Goal: Task Accomplishment & Management: Use online tool/utility

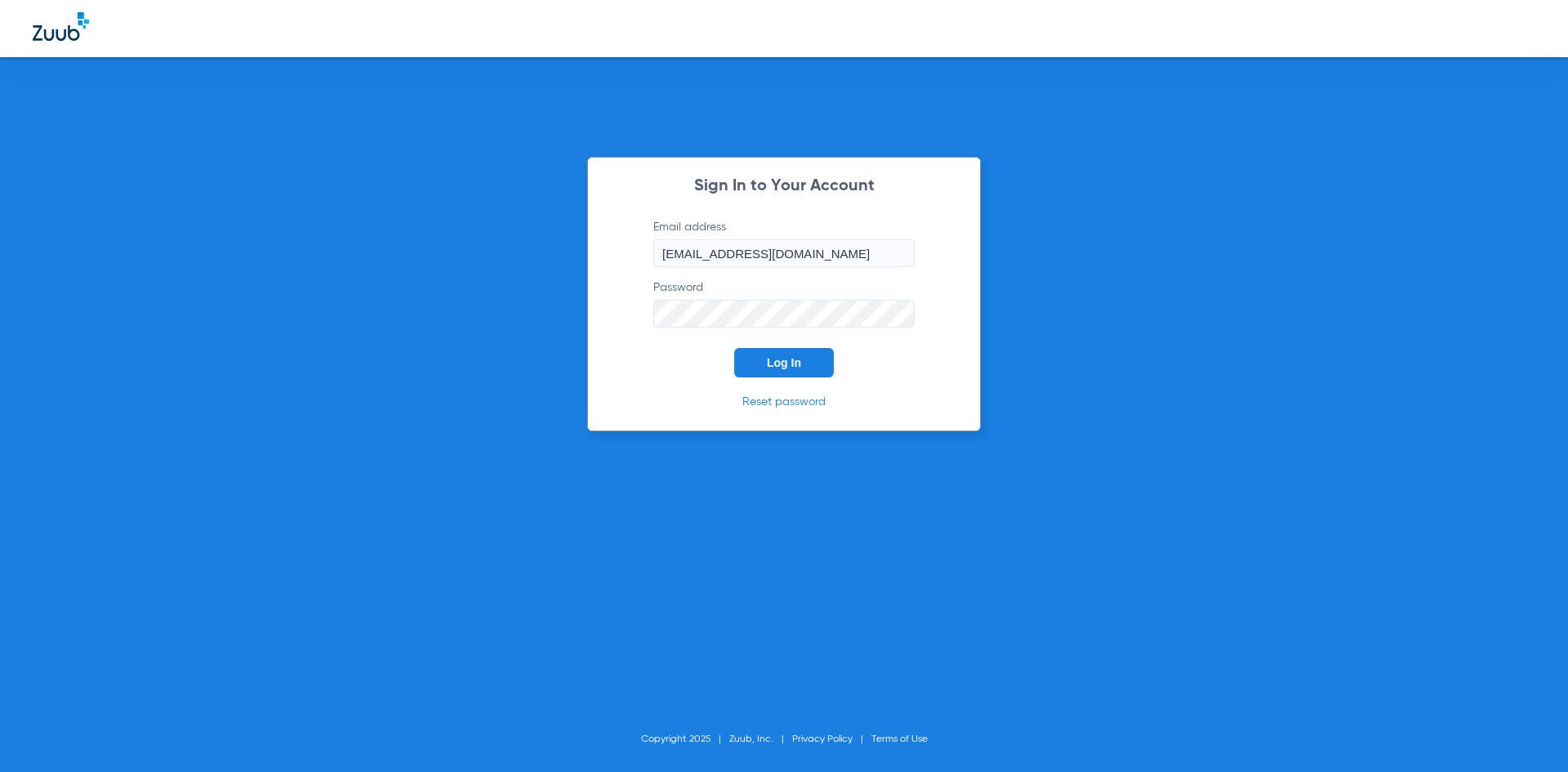
click at [749, 358] on button "Log In" at bounding box center [784, 363] width 100 height 30
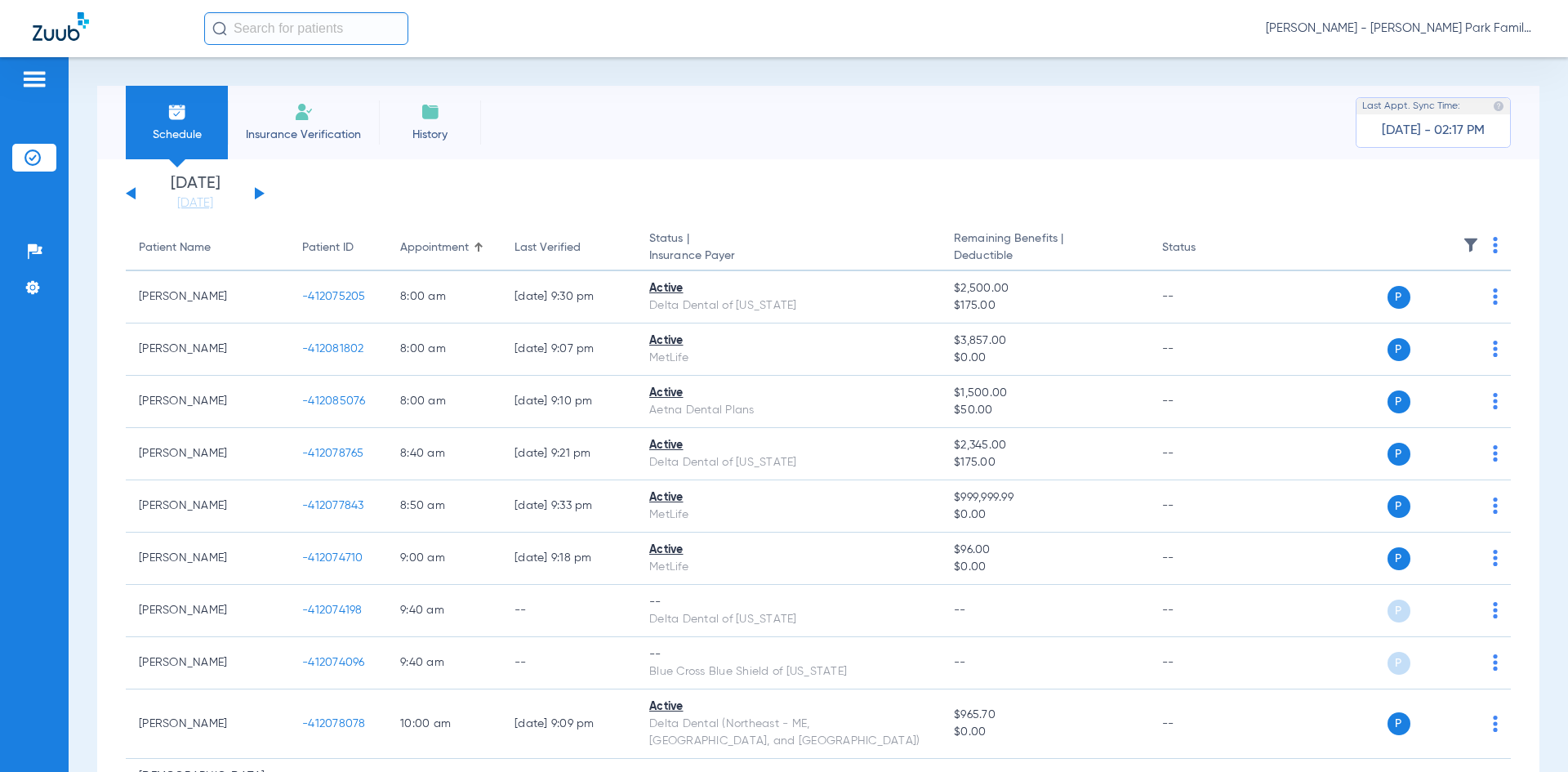
click at [255, 191] on button at bounding box center [260, 193] width 10 height 12
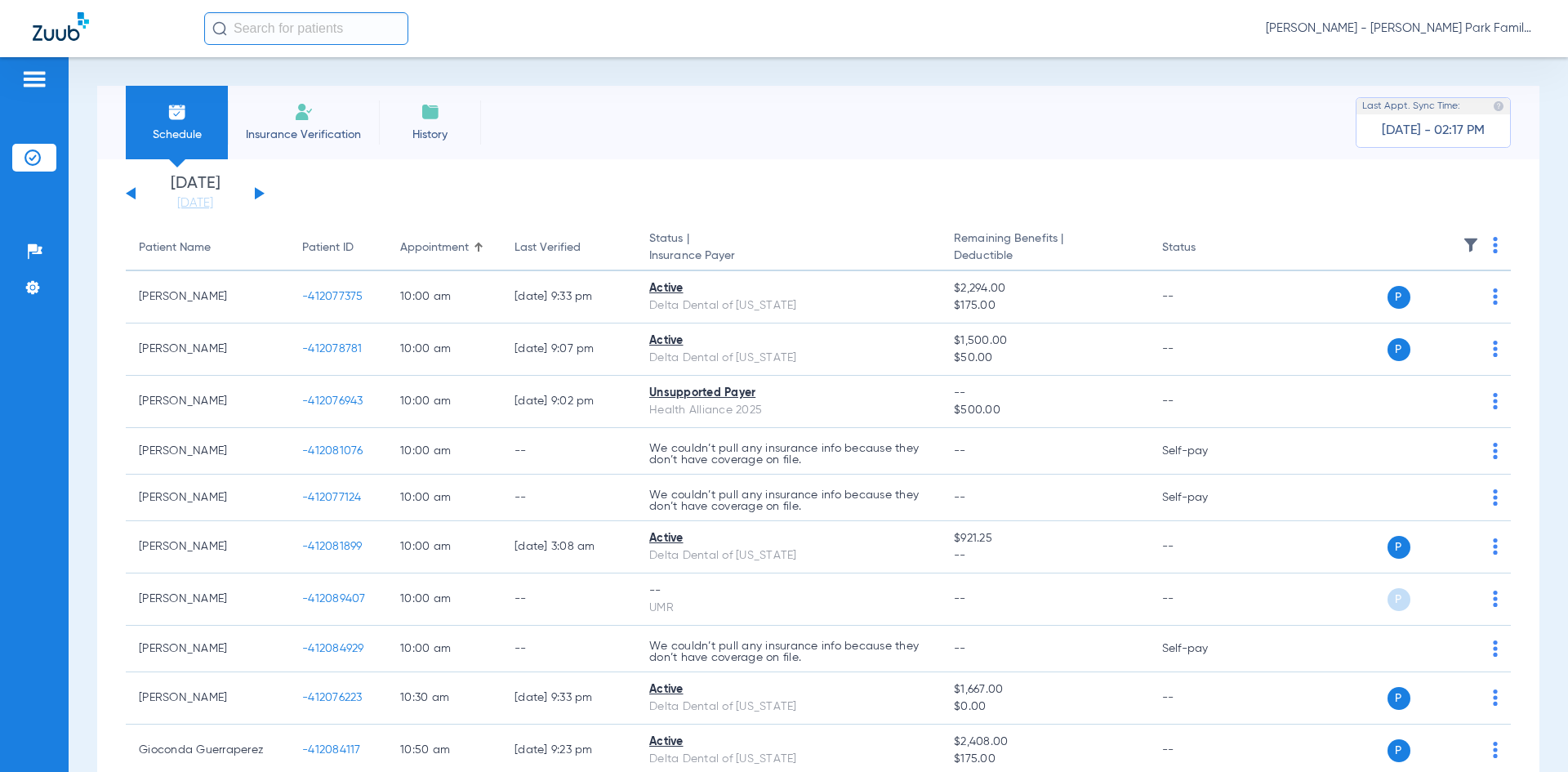
click at [1462, 248] on img at bounding box center [1470, 244] width 16 height 16
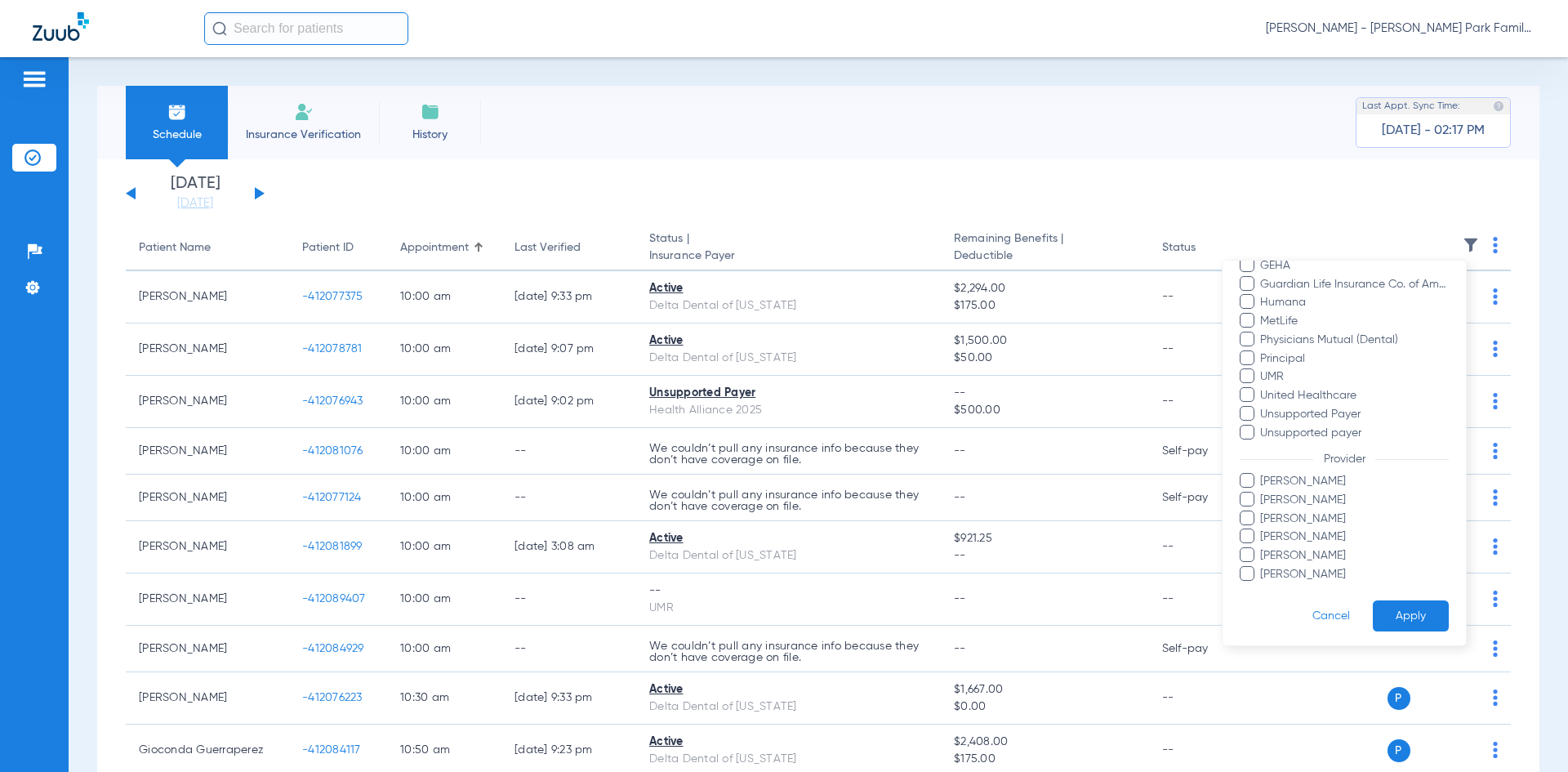
scroll to position [340, 0]
click at [1248, 477] on span at bounding box center [1246, 477] width 14 height 14
click at [1262, 489] on input "[PERSON_NAME]" at bounding box center [1262, 489] width 0 height 0
click at [1383, 608] on button "Apply" at bounding box center [1411, 612] width 76 height 31
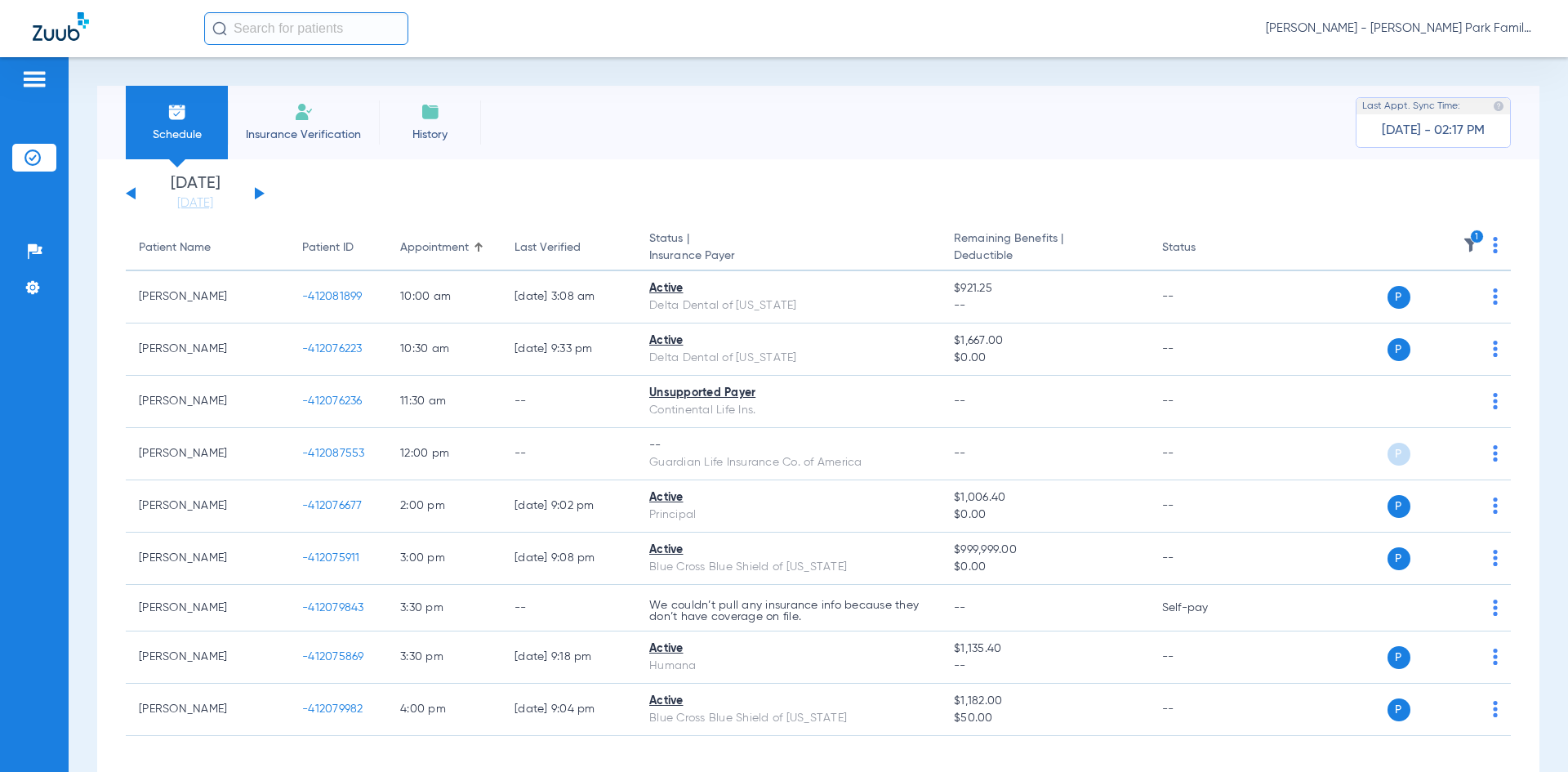
click at [421, 120] on img at bounding box center [430, 112] width 20 height 20
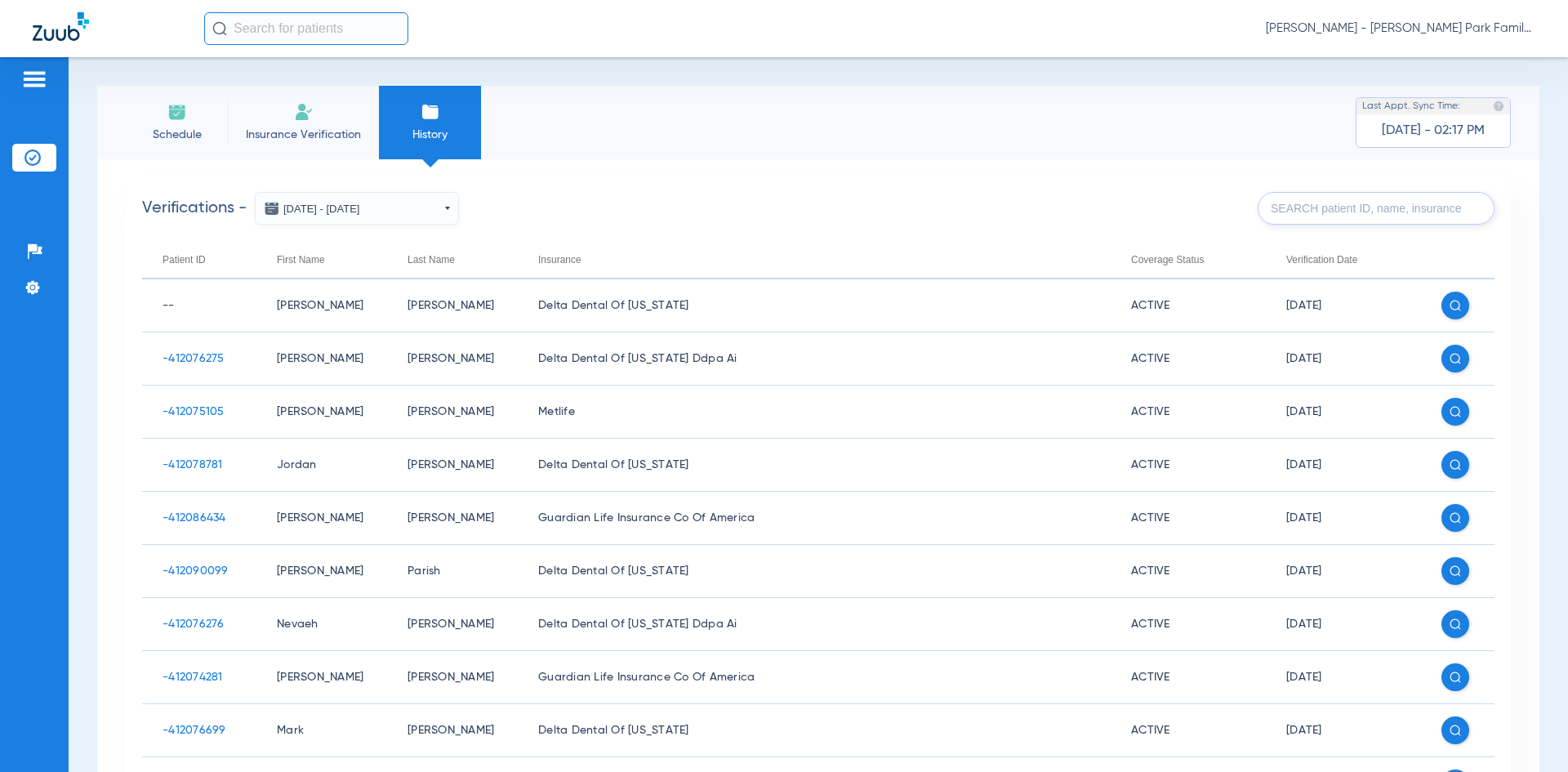
click at [1299, 214] on input "text" at bounding box center [1376, 208] width 237 height 32
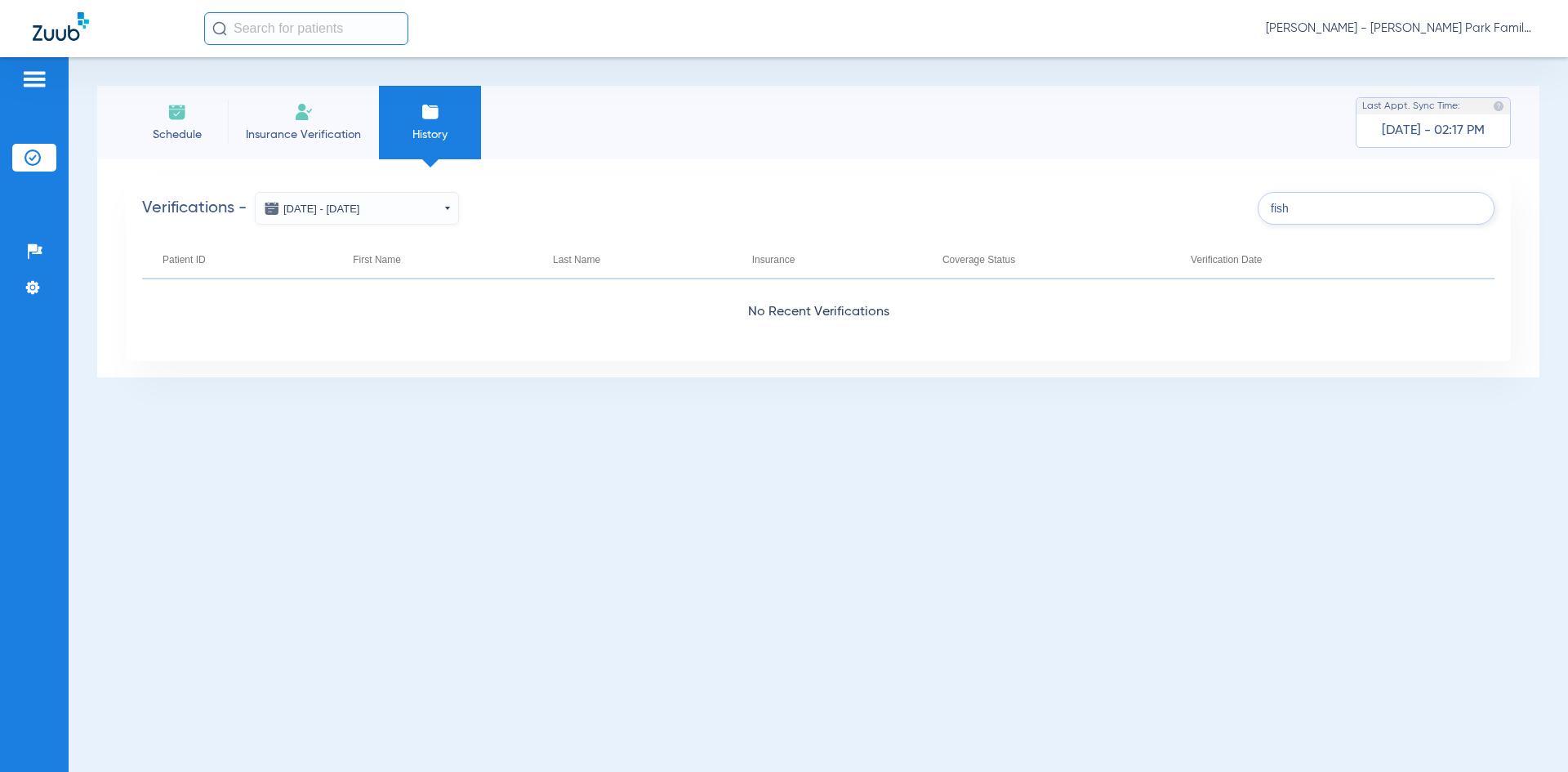
type input "fish"
click at [301, 120] on img at bounding box center [303, 112] width 20 height 20
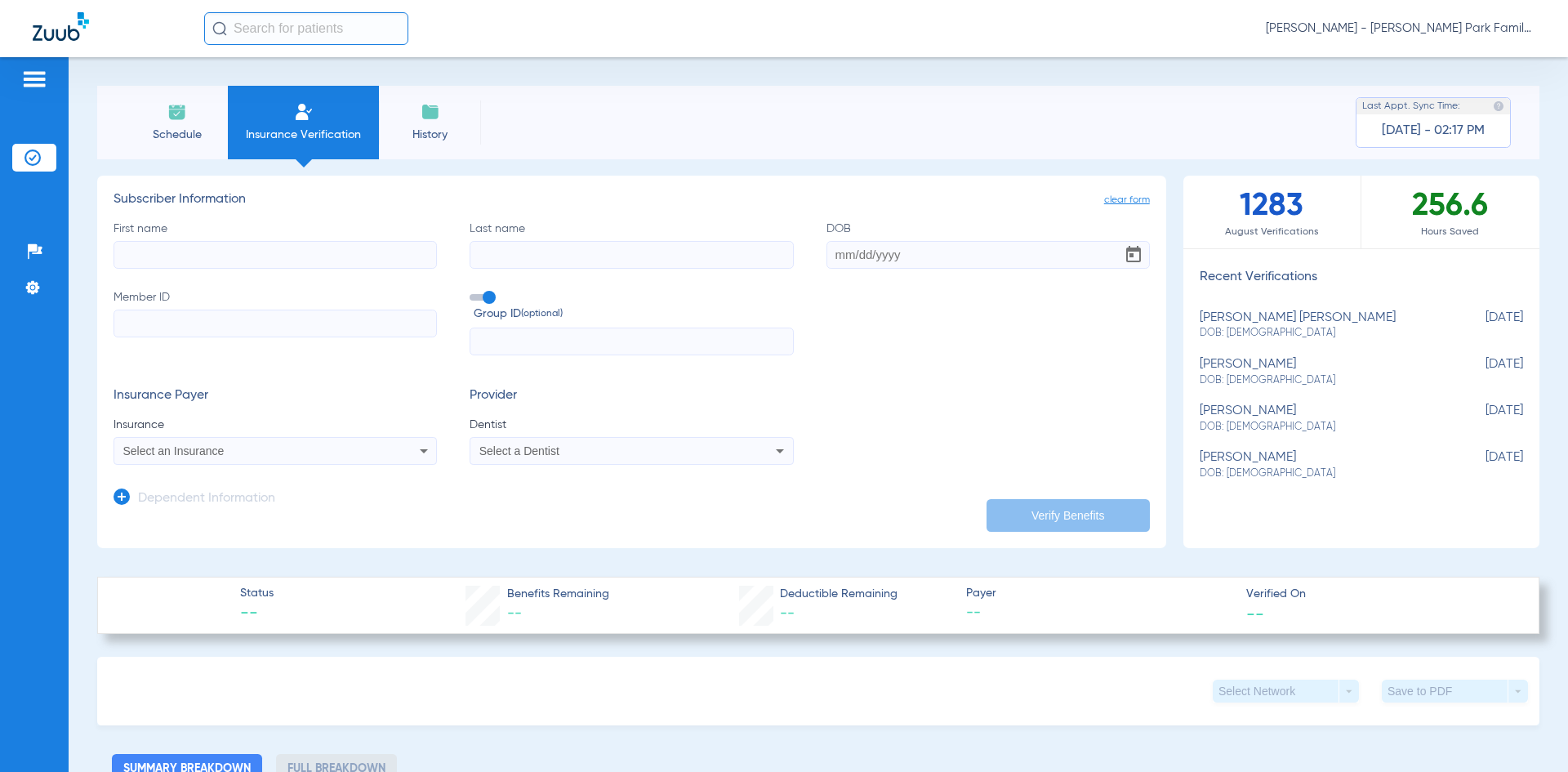
click at [169, 121] on img at bounding box center [177, 112] width 20 height 20
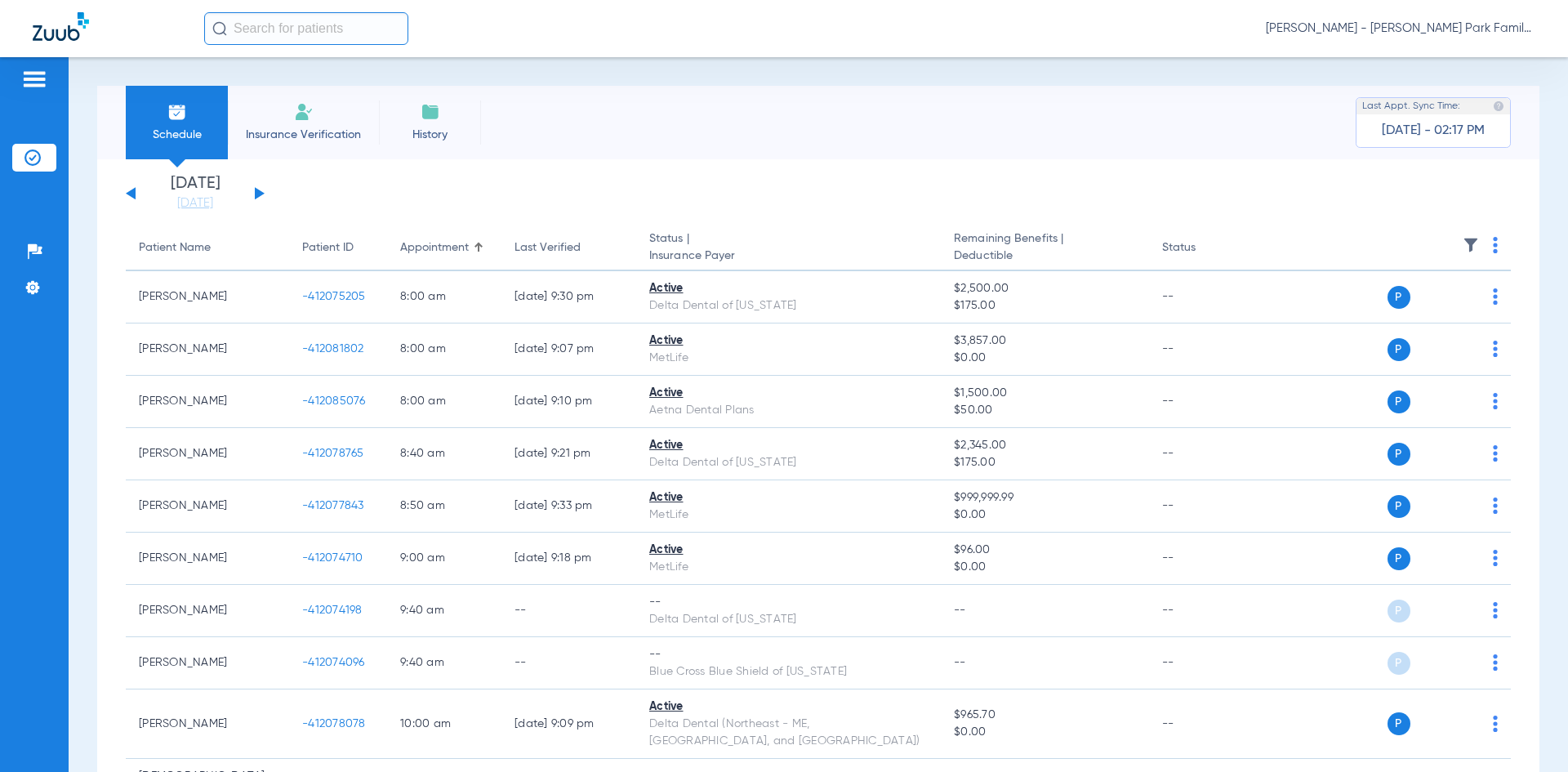
click at [265, 195] on app-single-date-navigator "[DATE] [DATE] [DATE] [DATE] [DATE] [DATE] [DATE] [DATE] [DATE] [DATE] [DATE] [D…" at bounding box center [818, 193] width 1385 height 36
click at [260, 192] on button at bounding box center [260, 193] width 10 height 12
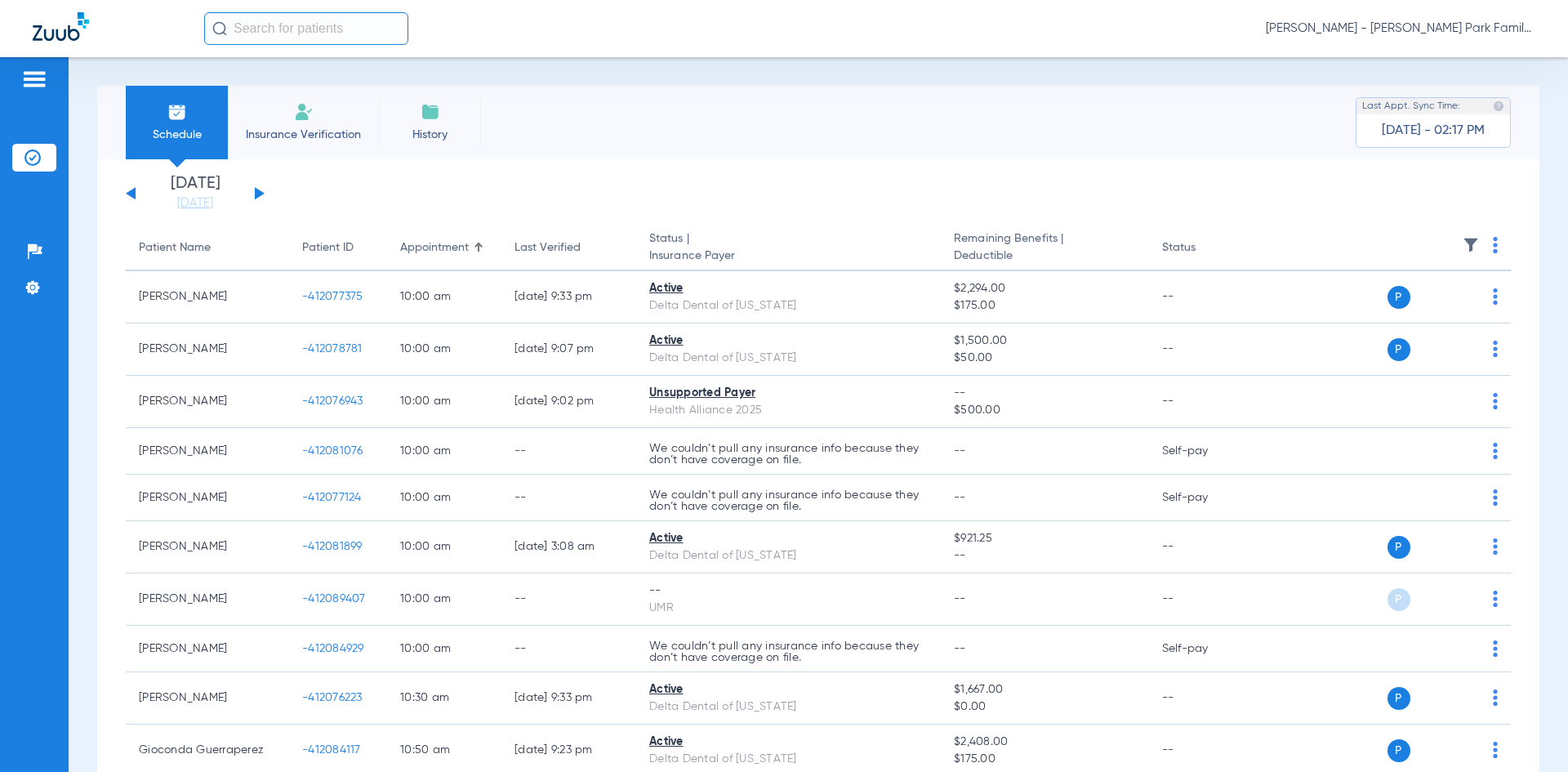
click at [1462, 242] on img at bounding box center [1470, 244] width 16 height 16
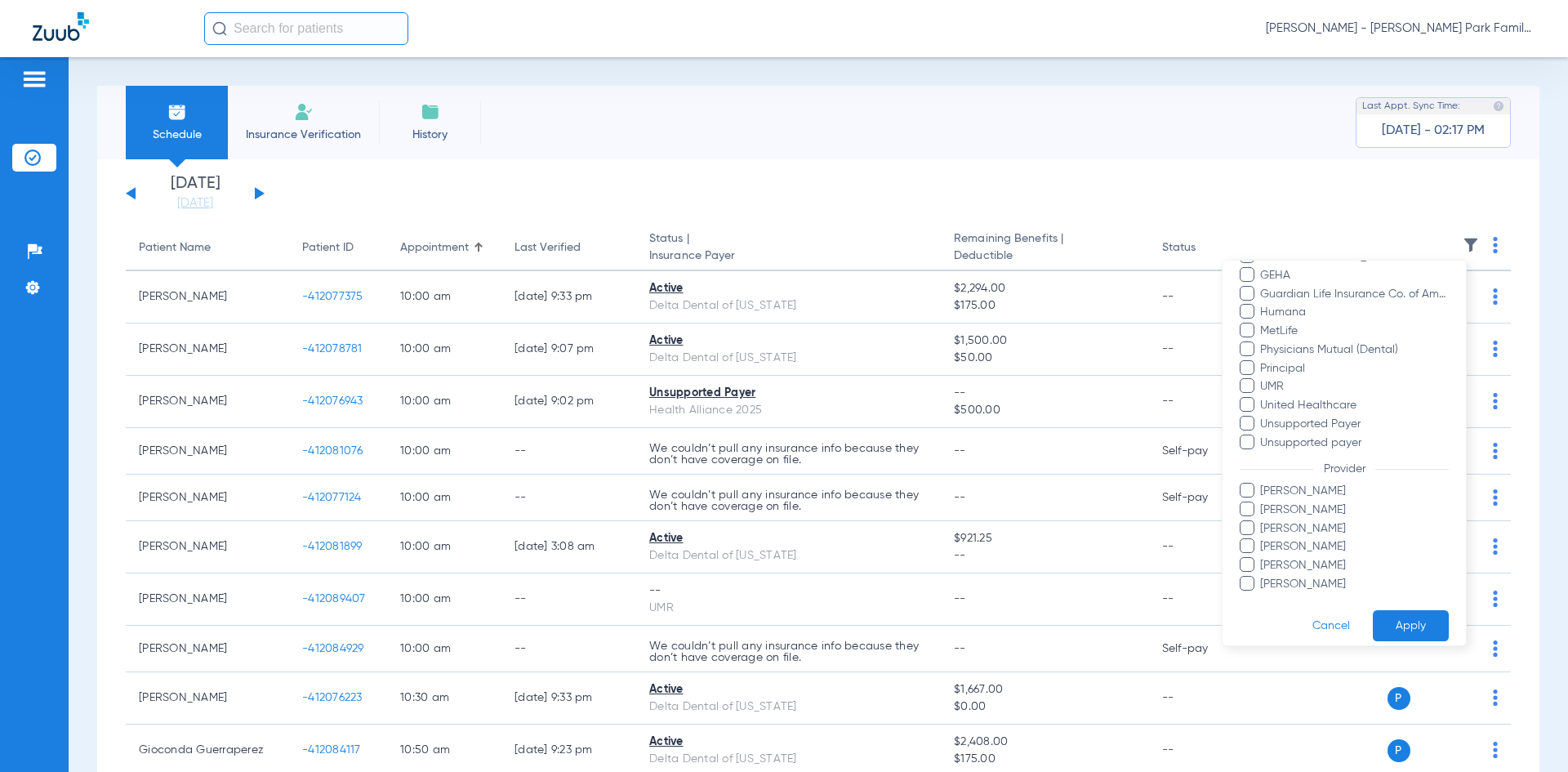
scroll to position [340, 0]
click at [1250, 477] on span at bounding box center [1246, 477] width 14 height 14
click at [1262, 489] on input "[PERSON_NAME]" at bounding box center [1262, 489] width 0 height 0
click at [1392, 605] on button "Apply" at bounding box center [1411, 612] width 76 height 31
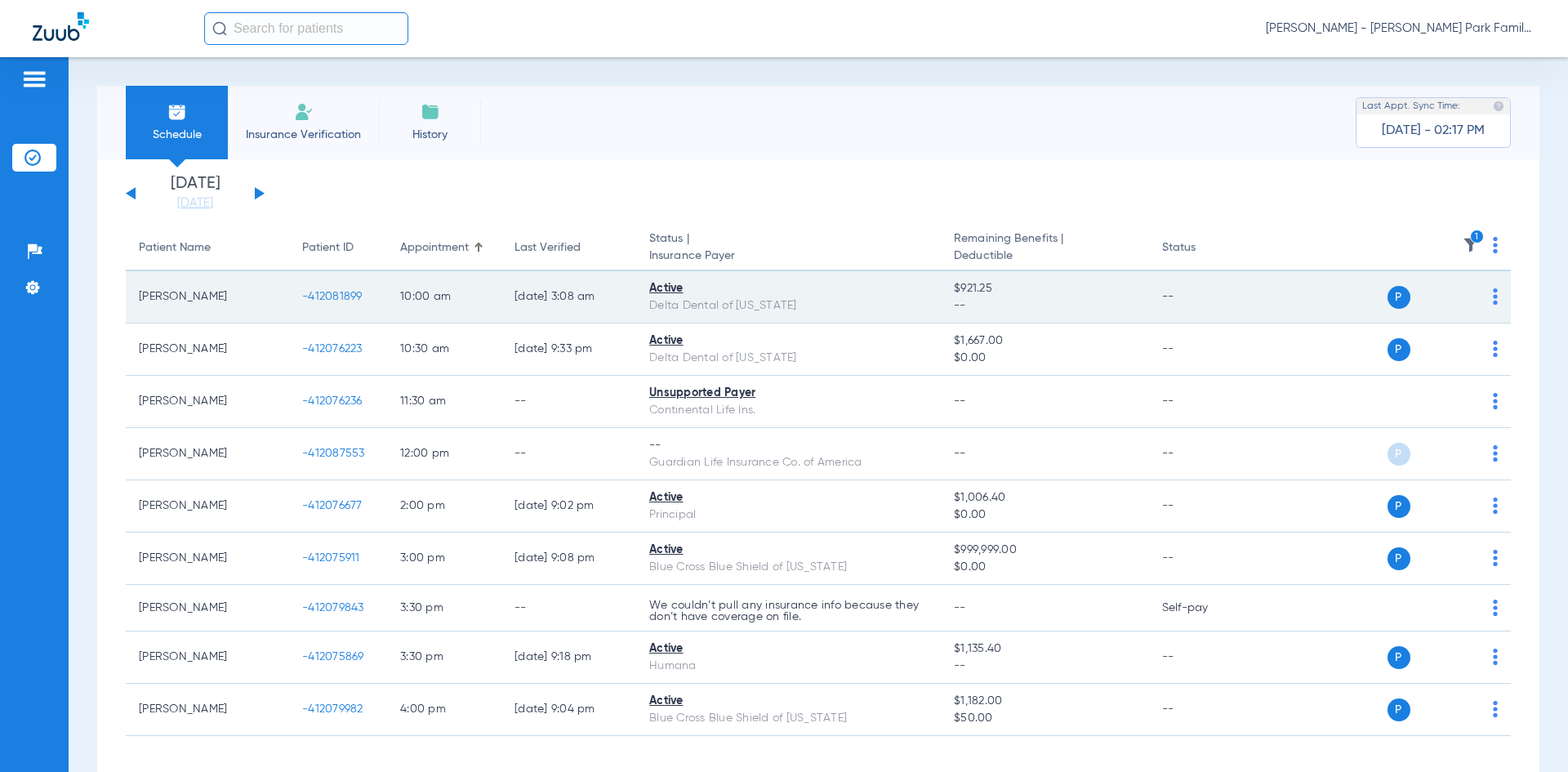
click at [1479, 300] on div "P S" at bounding box center [1378, 297] width 239 height 23
click at [1485, 299] on td "P S" at bounding box center [1385, 297] width 252 height 52
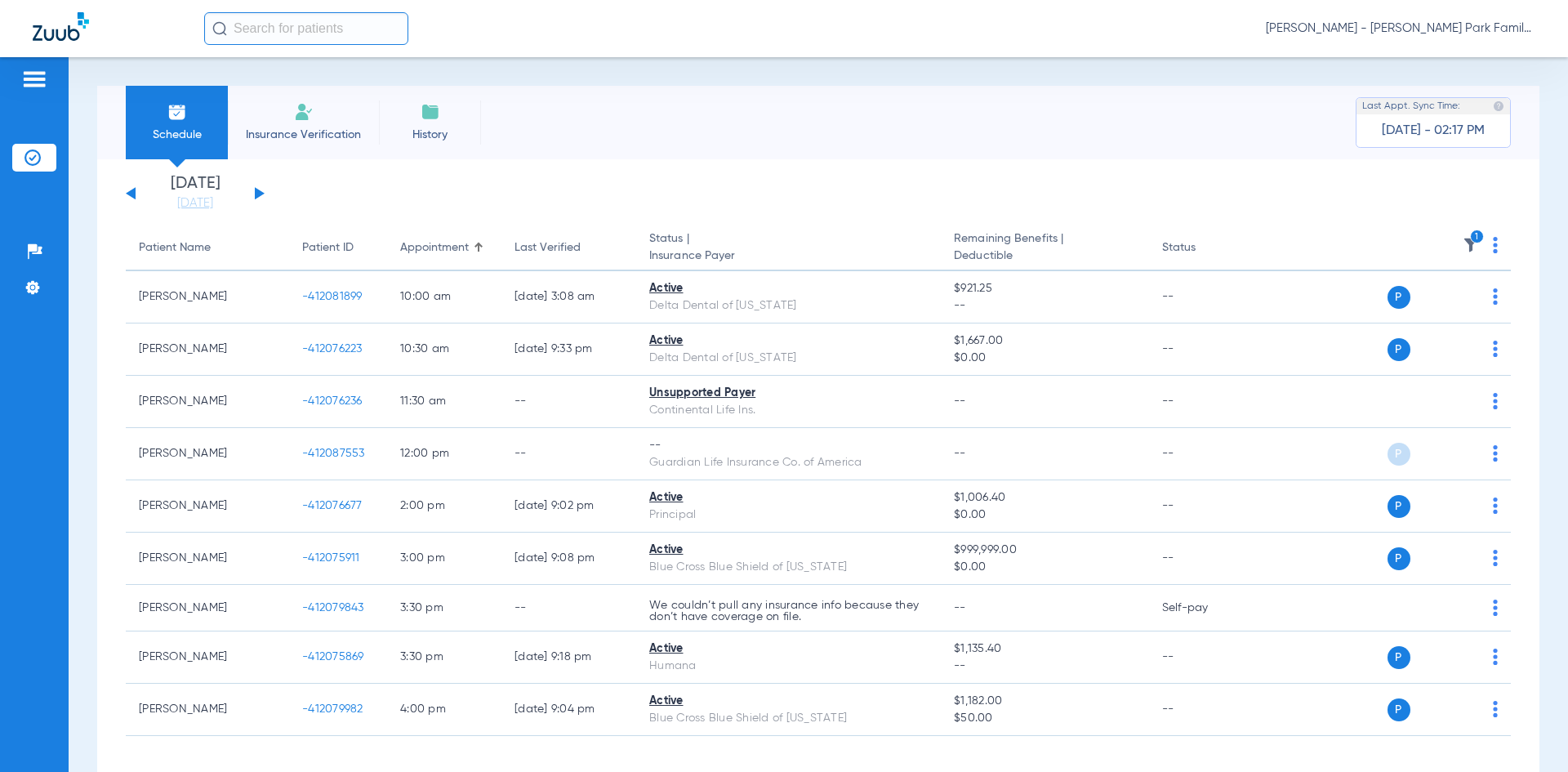
click at [421, 124] on li "History" at bounding box center [430, 123] width 102 height 73
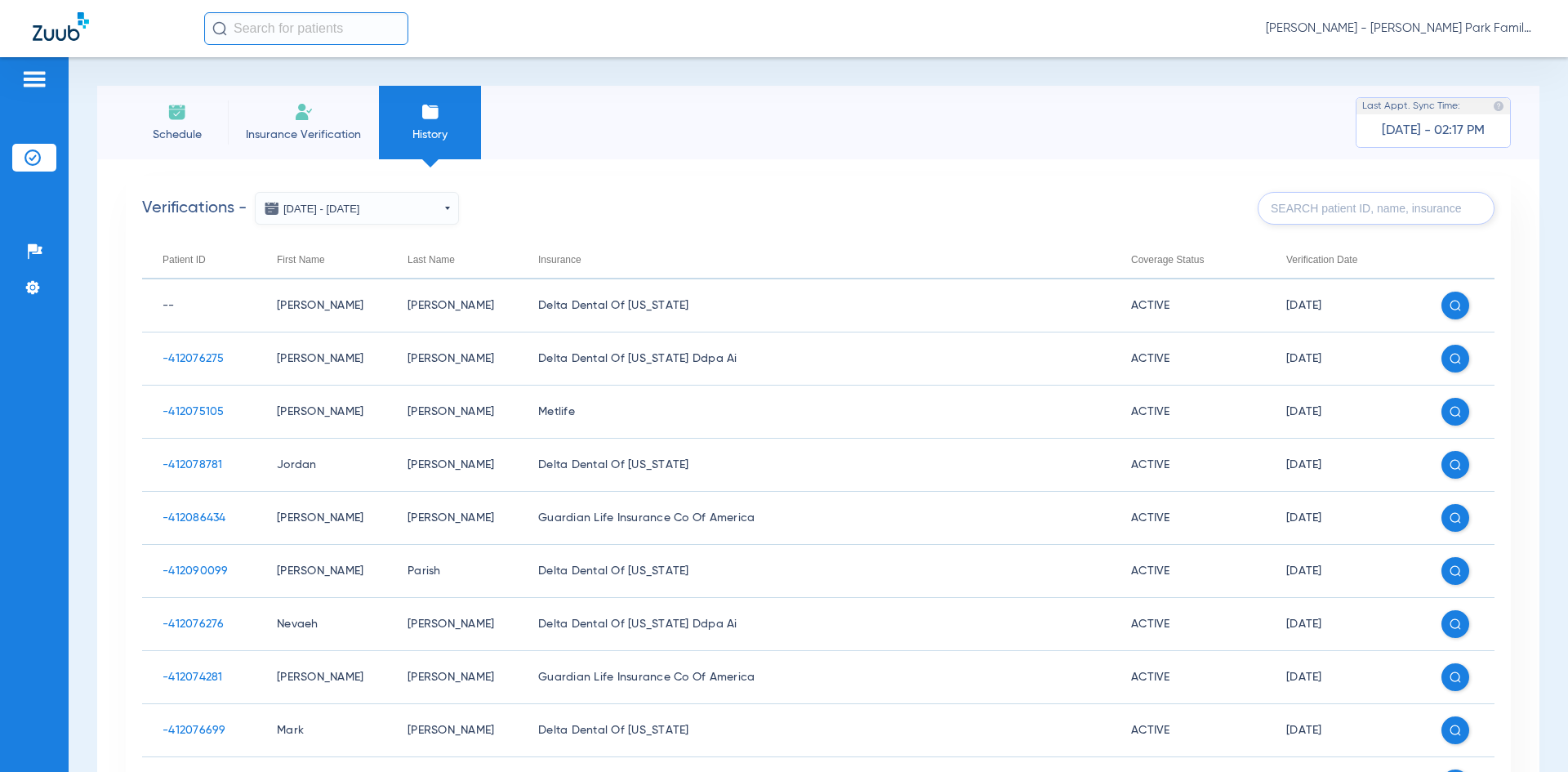
click at [171, 116] on img at bounding box center [177, 112] width 20 height 20
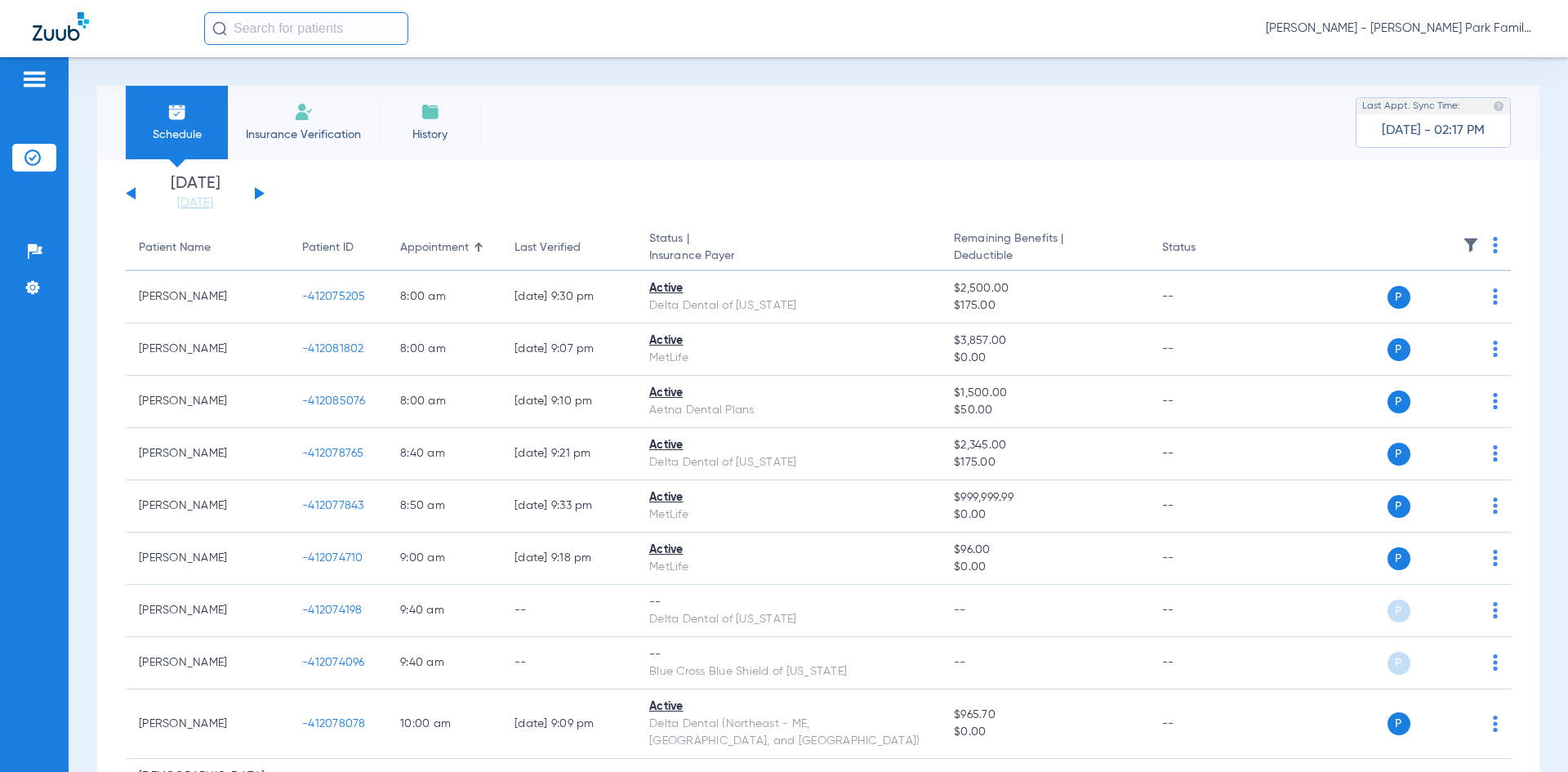
click at [255, 192] on button at bounding box center [260, 193] width 10 height 12
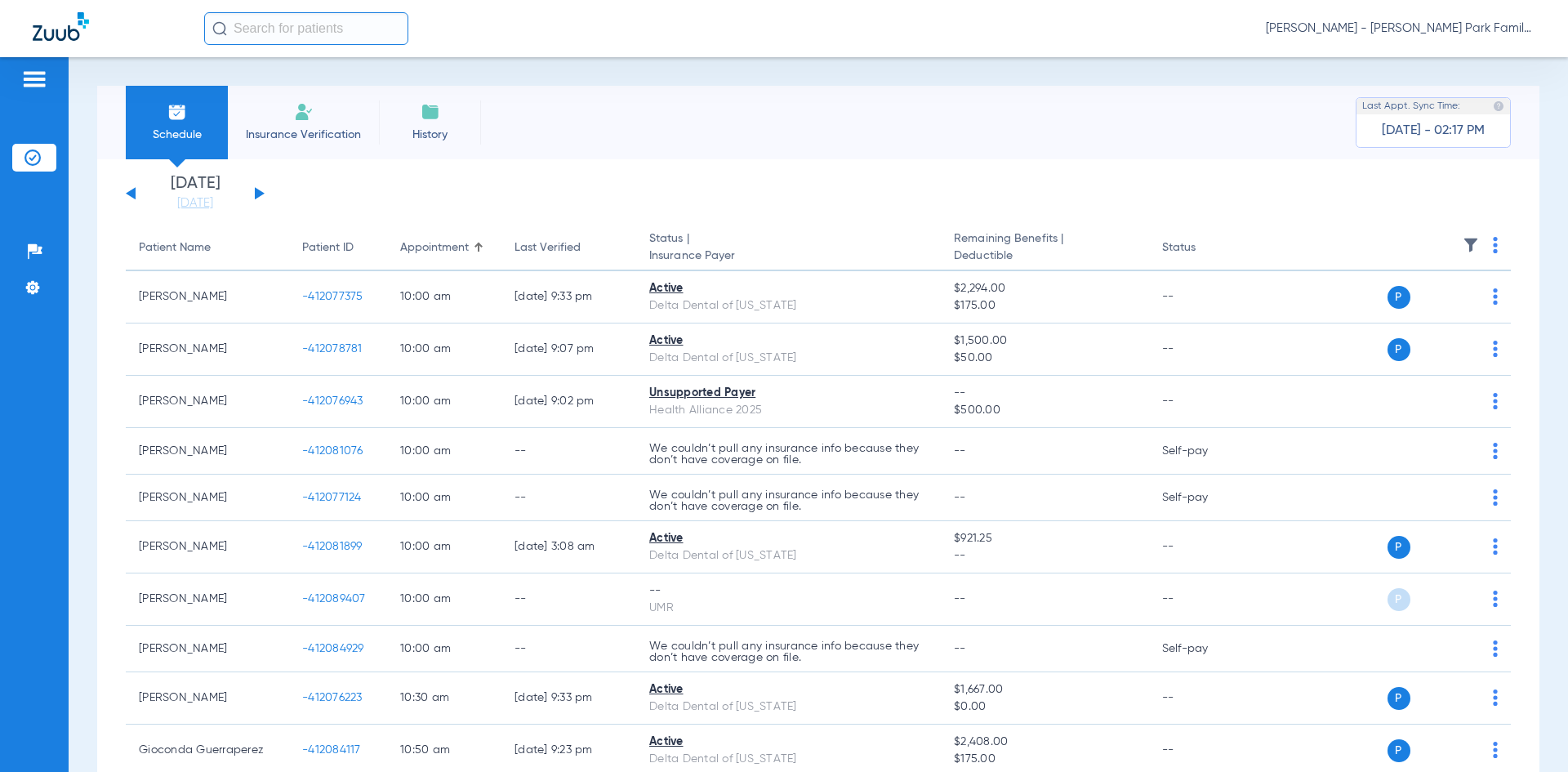
click at [1462, 248] on img at bounding box center [1470, 244] width 16 height 16
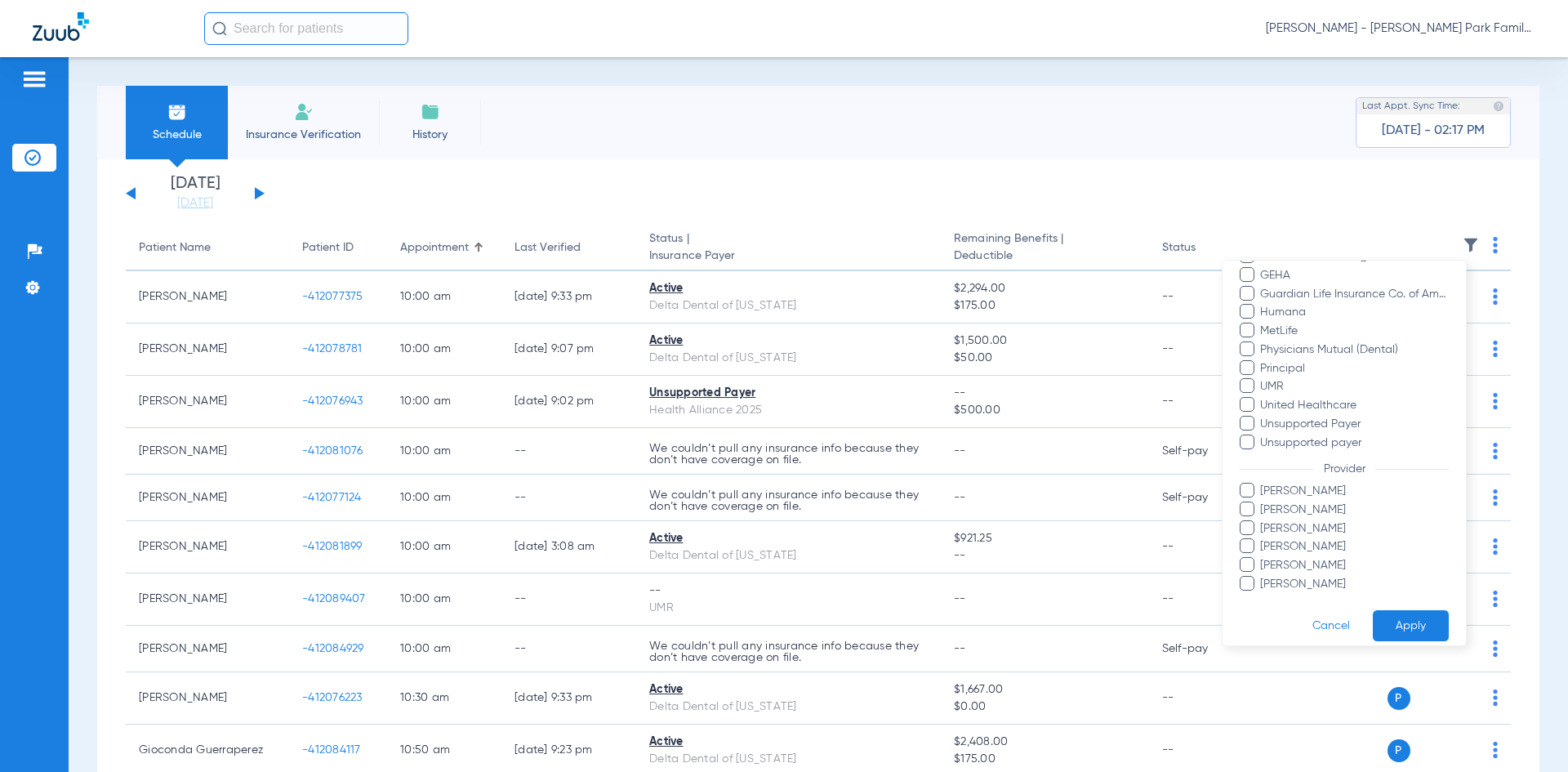
scroll to position [340, 0]
click at [1255, 477] on label "[PERSON_NAME]" at bounding box center [1344, 478] width 209 height 17
click at [1262, 489] on input "[PERSON_NAME]" at bounding box center [1262, 489] width 0 height 0
click at [1391, 608] on button "Apply" at bounding box center [1411, 612] width 76 height 31
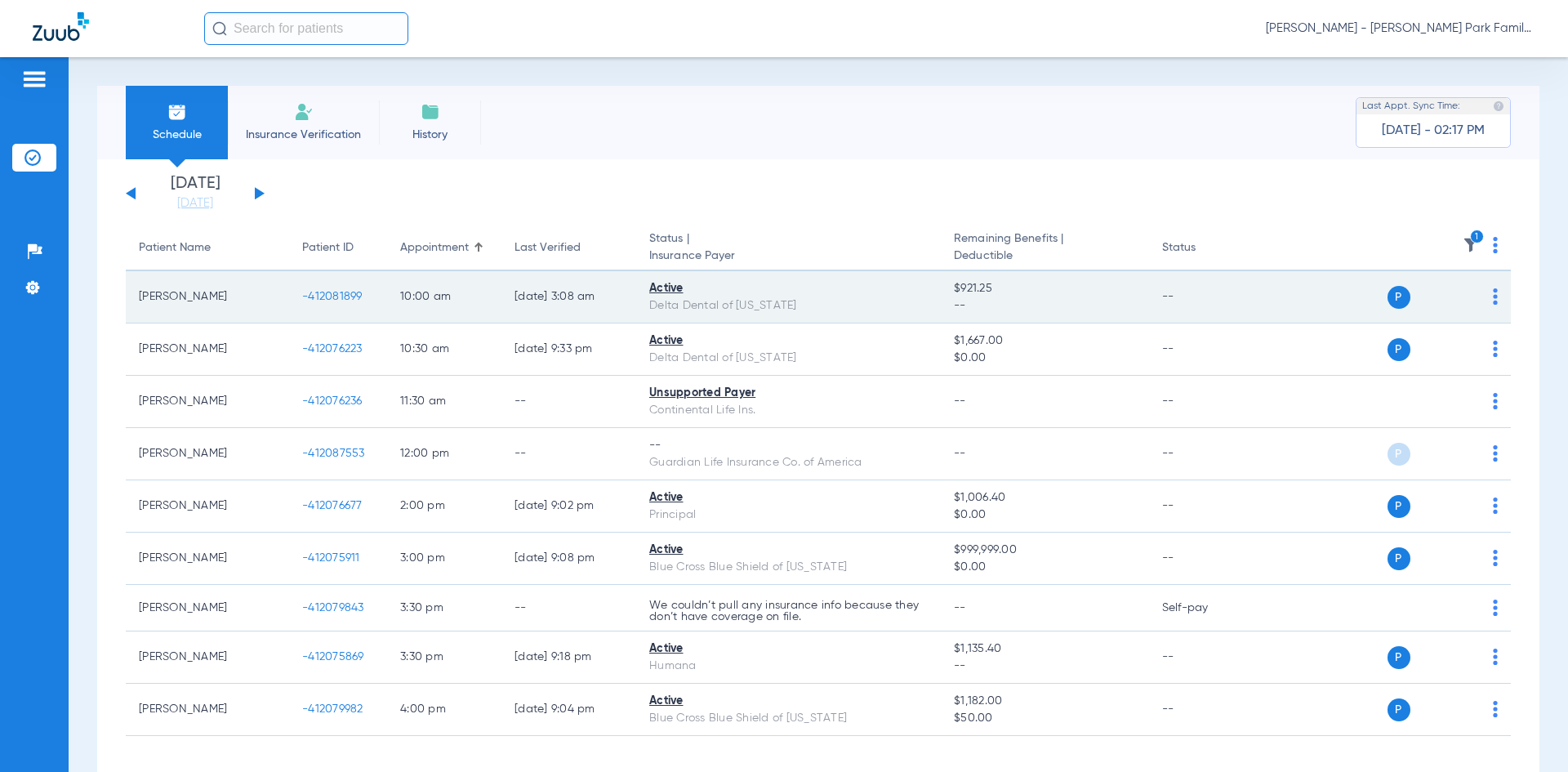
click at [1493, 295] on img at bounding box center [1496, 296] width 5 height 16
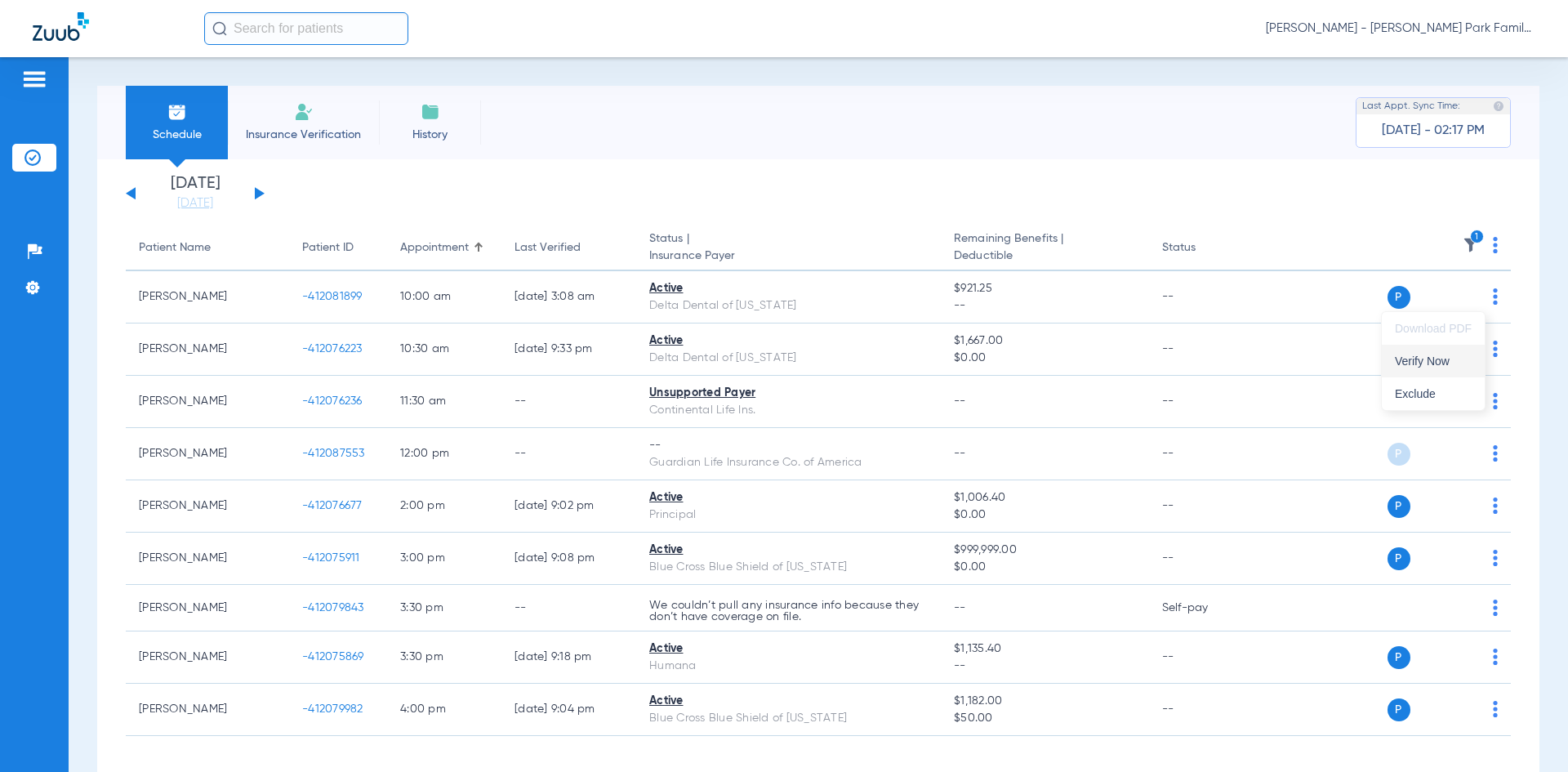
click at [1408, 357] on span "Verify Now" at bounding box center [1434, 360] width 77 height 11
click at [425, 130] on span "History" at bounding box center [430, 134] width 77 height 16
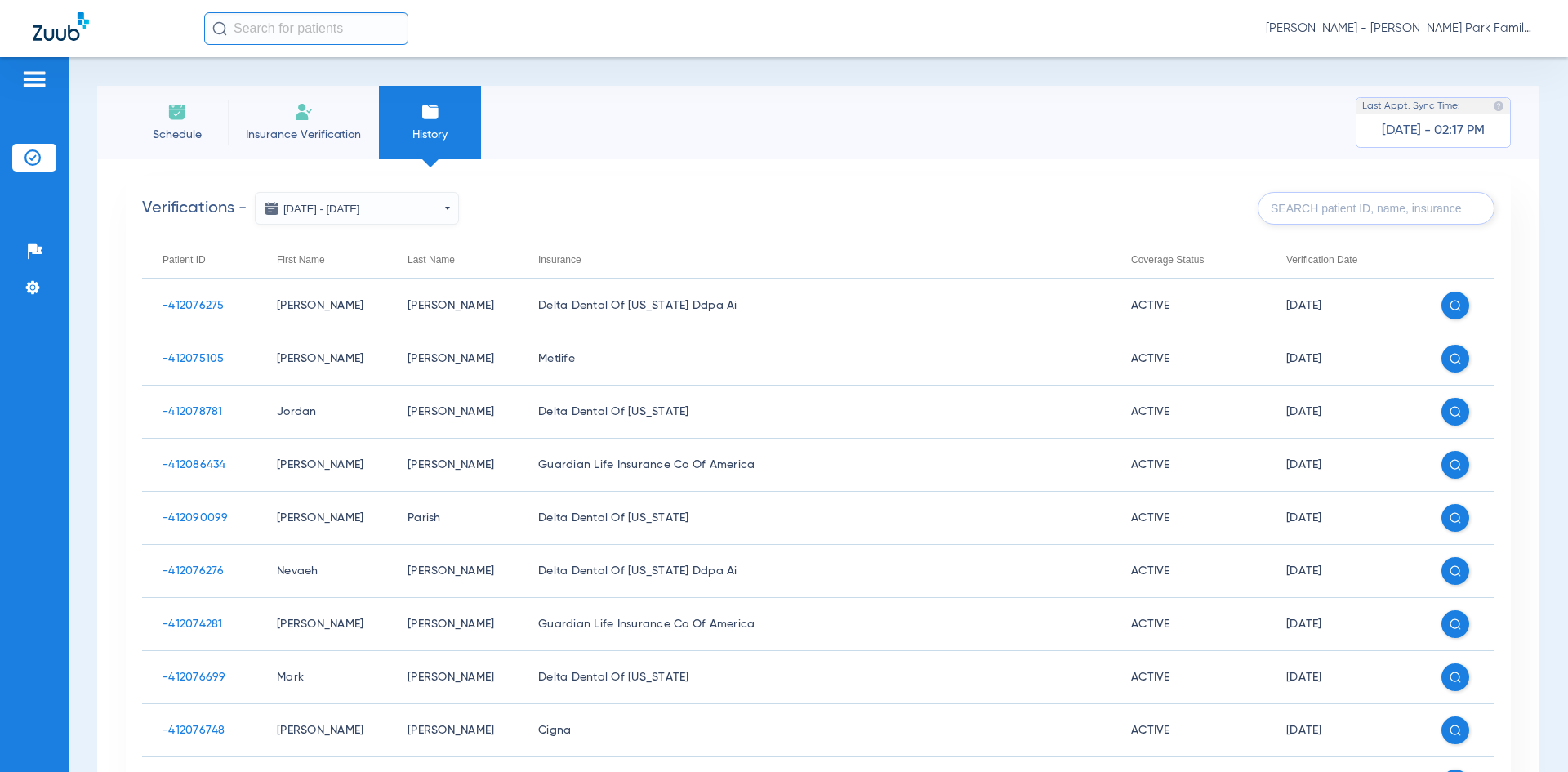
click at [447, 214] on button "[DATE] - [DATE]" at bounding box center [357, 208] width 204 height 32
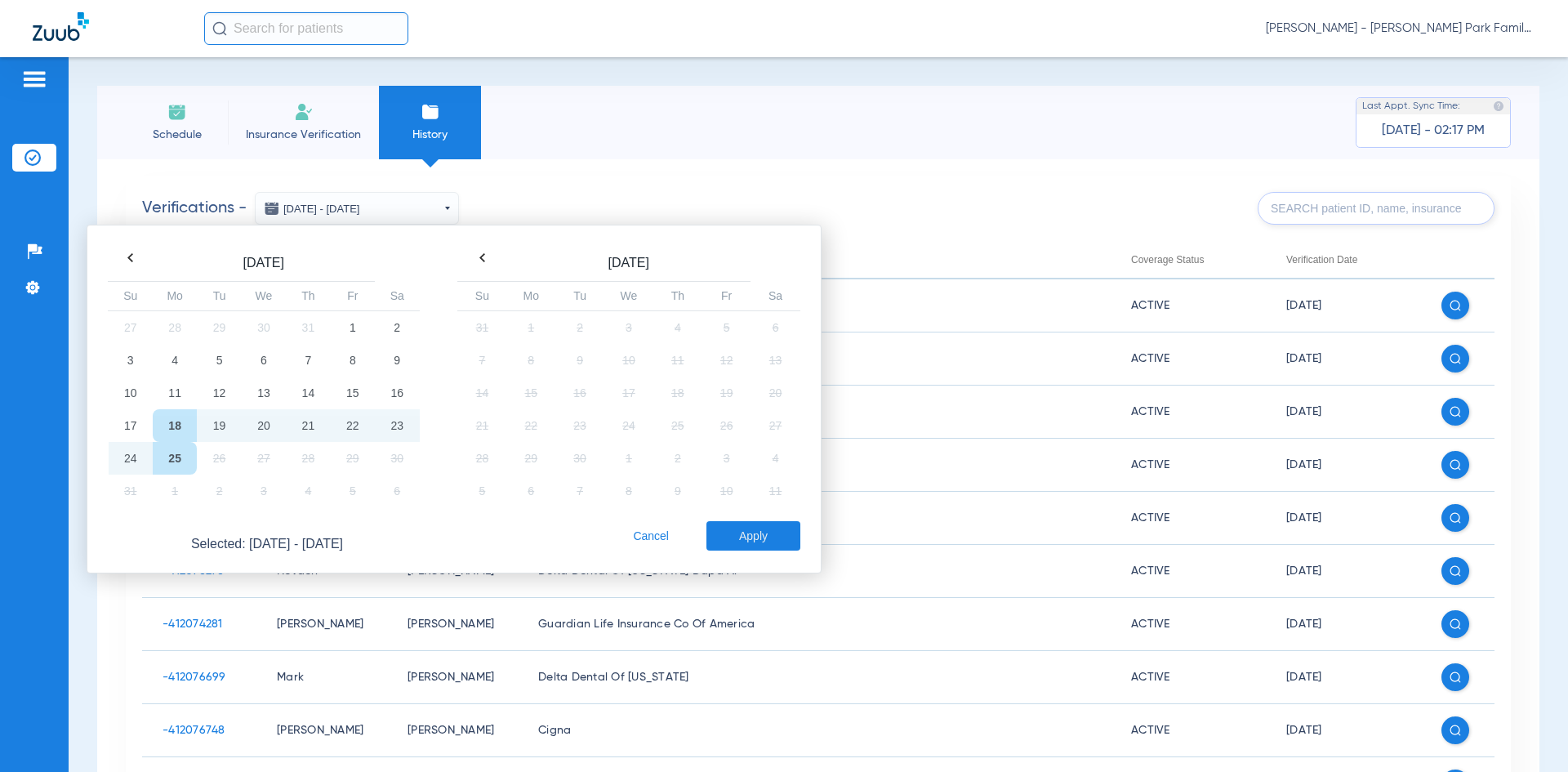
click at [178, 472] on td "25" at bounding box center [175, 458] width 44 height 32
click at [178, 466] on td "25" at bounding box center [175, 458] width 44 height 32
click at [747, 536] on button "Apply" at bounding box center [753, 535] width 94 height 30
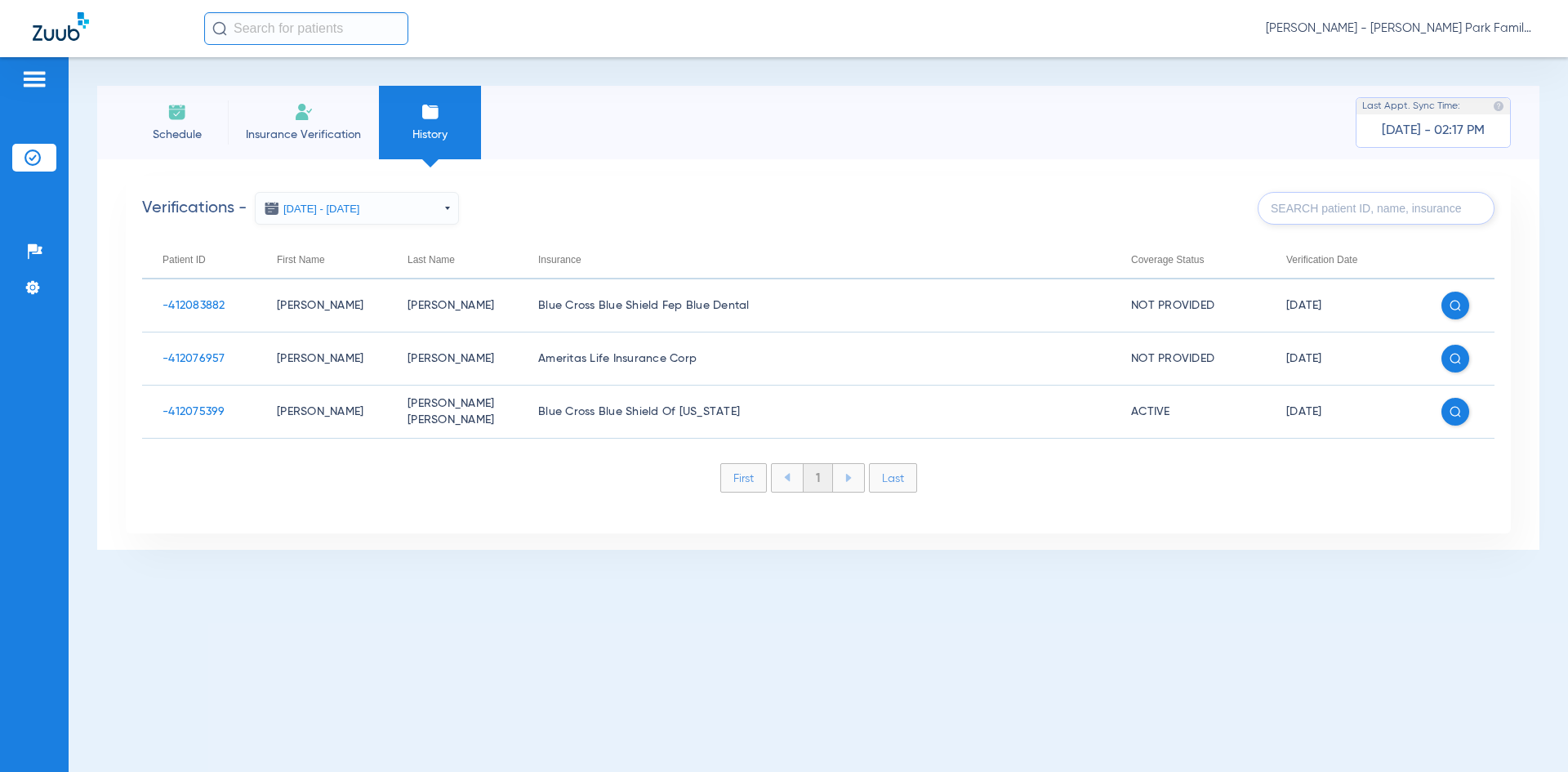
click at [157, 114] on li "Schedule" at bounding box center [177, 123] width 102 height 73
